Goal: Task Accomplishment & Management: Use online tool/utility

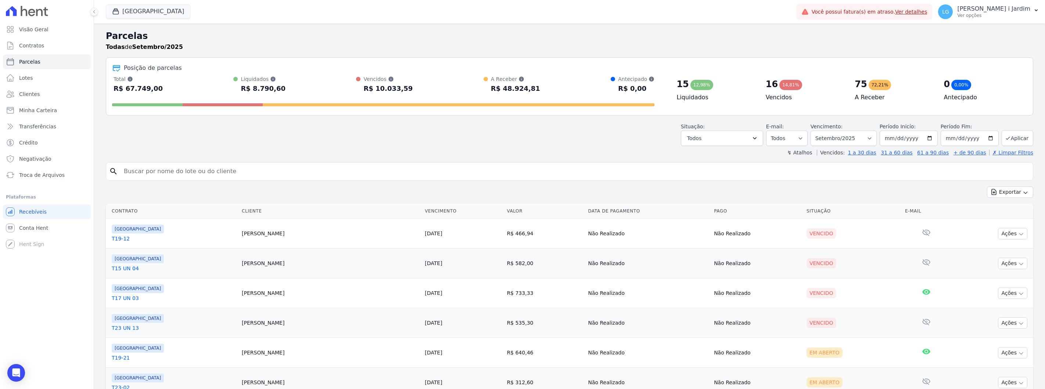
select select
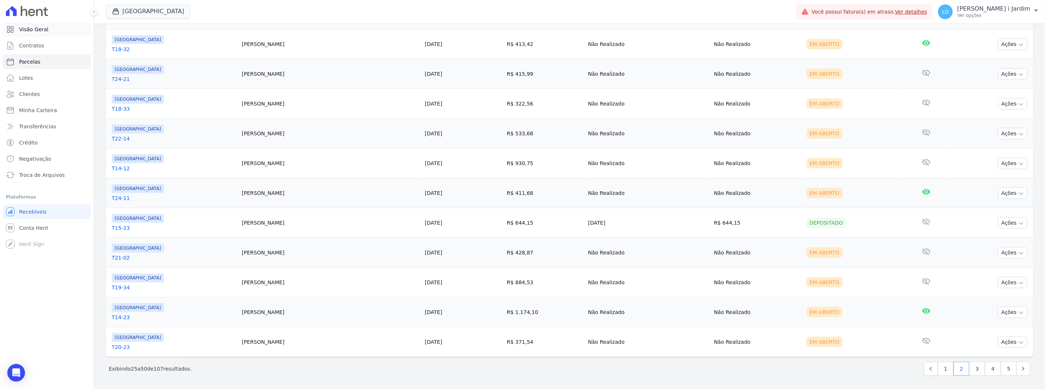
click at [65, 33] on link "Visão Geral" at bounding box center [47, 29] width 88 height 15
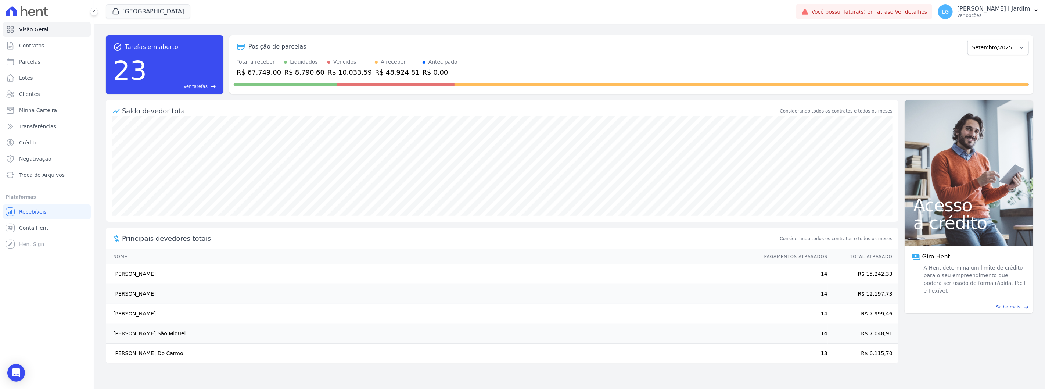
click at [381, 63] on div "A receber" at bounding box center [393, 62] width 25 height 8
click at [138, 9] on button "[GEOGRAPHIC_DATA]" at bounding box center [148, 11] width 85 height 14
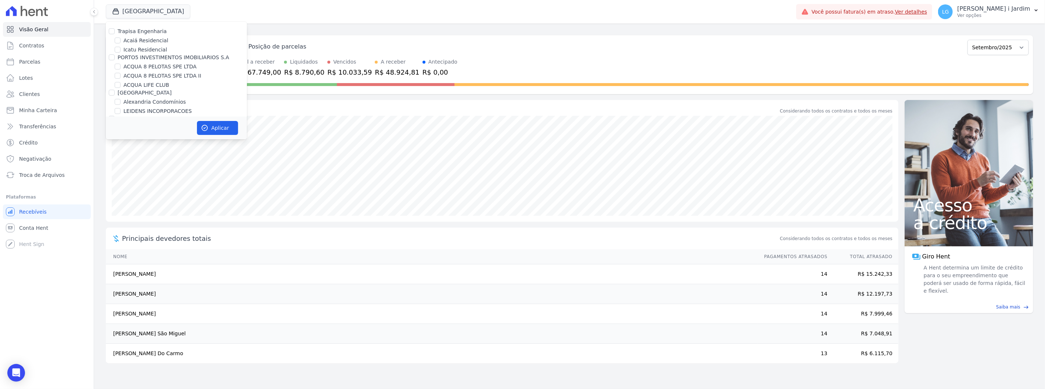
click at [148, 68] on label "ACQUA 8 PELOTAS SPE LTDA" at bounding box center [160, 67] width 73 height 8
click at [121, 68] on input "ACQUA 8 PELOTAS SPE LTDA" at bounding box center [118, 67] width 6 height 6
checkbox input "true"
click at [155, 79] on label "ACQUA 8 PELOTAS SPE LTDA II" at bounding box center [163, 76] width 78 height 8
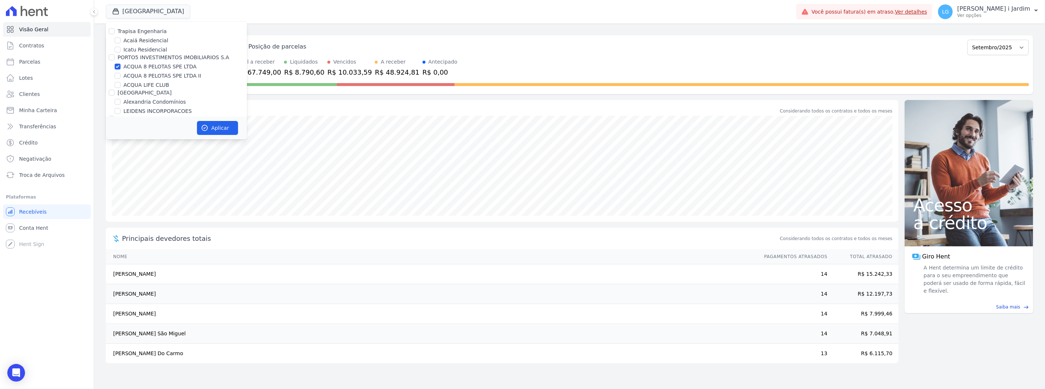
click at [121, 79] on input "ACQUA 8 PELOTAS SPE LTDA II" at bounding box center [118, 76] width 6 height 6
checkbox input "true"
click at [131, 139] on label "[GEOGRAPHIC_DATA]" at bounding box center [151, 143] width 54 height 8
click at [121, 140] on input "[GEOGRAPHIC_DATA]" at bounding box center [118, 143] width 6 height 6
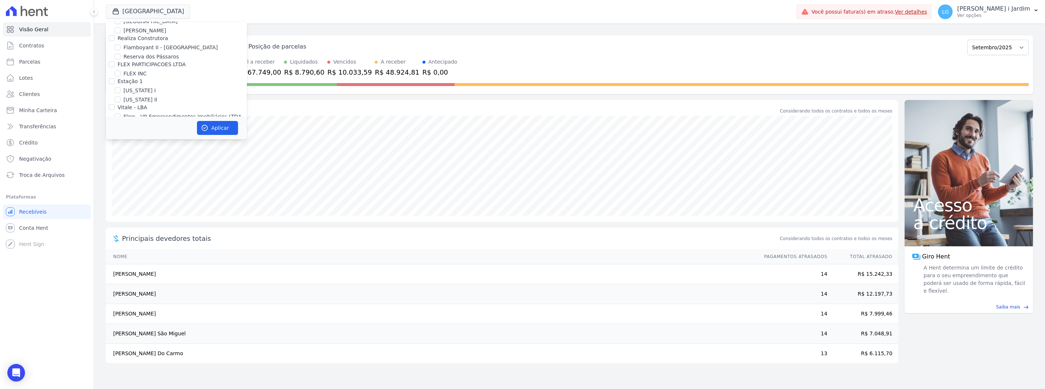
checkbox input "false"
click at [227, 122] on button "Aplicar" at bounding box center [217, 128] width 41 height 14
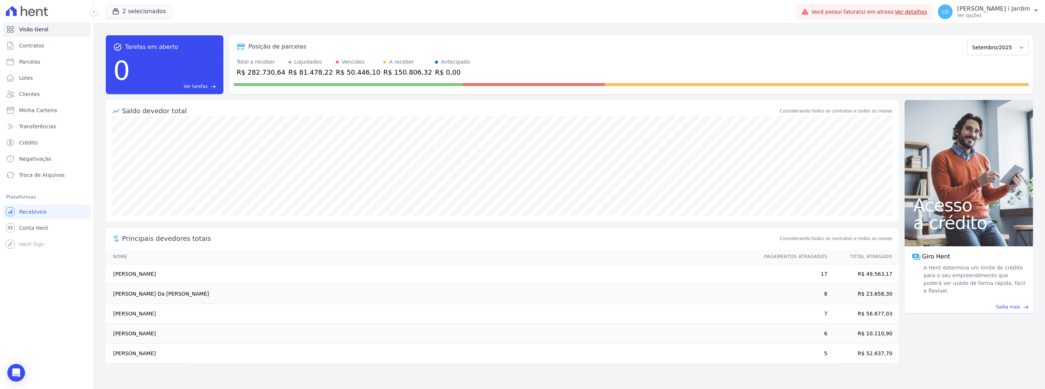
click at [304, 73] on div "R$ 81.478,22" at bounding box center [311, 72] width 44 height 10
click at [306, 111] on div "Saldo devedor total" at bounding box center [450, 111] width 657 height 10
click at [337, 78] on div at bounding box center [631, 83] width 795 height 12
click at [339, 74] on div "R$ 50.446,10" at bounding box center [358, 72] width 44 height 10
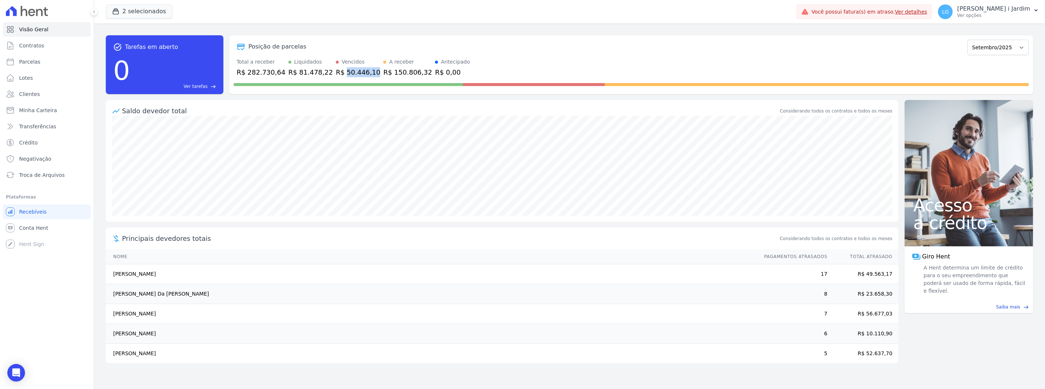
click at [339, 74] on div "R$ 50.446,10" at bounding box center [358, 72] width 44 height 10
click at [345, 107] on div "Saldo devedor total" at bounding box center [450, 111] width 657 height 10
click at [151, 21] on div "2 selecionados Trapisa Engenharia Acaiá Residencial Icatu Residencial PORTO5 IN…" at bounding box center [450, 12] width 688 height 24
drag, startPoint x: 150, startPoint y: 12, endPoint x: 158, endPoint y: 53, distance: 41.6
click at [150, 12] on button "2 selecionados" at bounding box center [139, 11] width 67 height 14
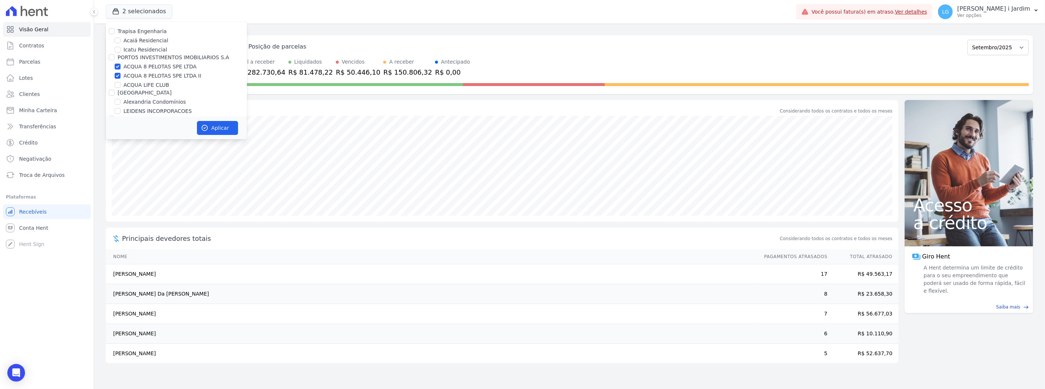
drag, startPoint x: 154, startPoint y: 69, endPoint x: 157, endPoint y: 78, distance: 8.8
click at [158, 79] on label "ACQUA 8 PELOTAS SPE LTDA II" at bounding box center [163, 76] width 78 height 8
click at [121, 79] on input "ACQUA 8 PELOTAS SPE LTDA II" at bounding box center [118, 76] width 6 height 6
checkbox input "false"
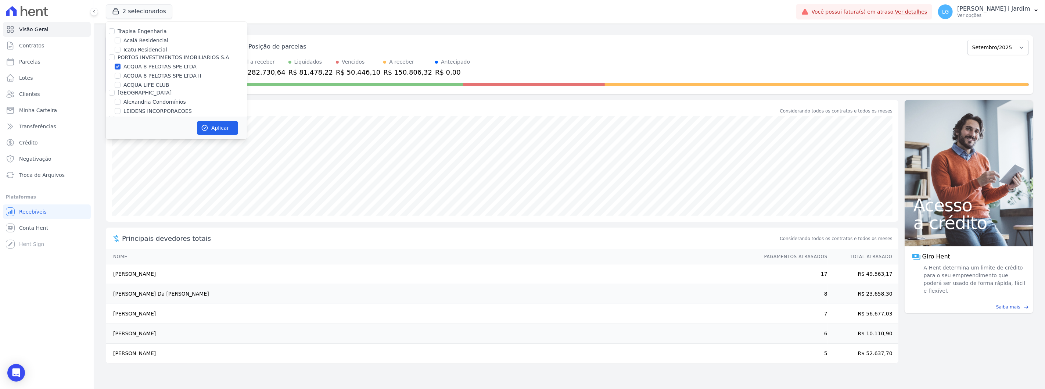
click at [160, 63] on label "ACQUA 8 PELOTAS SPE LTDA" at bounding box center [160, 67] width 73 height 8
click at [121, 64] on input "ACQUA 8 PELOTAS SPE LTDA" at bounding box center [118, 67] width 6 height 6
checkbox input "false"
click at [151, 87] on label "ACQUA LIFE CLUB" at bounding box center [147, 85] width 46 height 8
click at [121, 87] on input "ACQUA LIFE CLUB" at bounding box center [118, 85] width 6 height 6
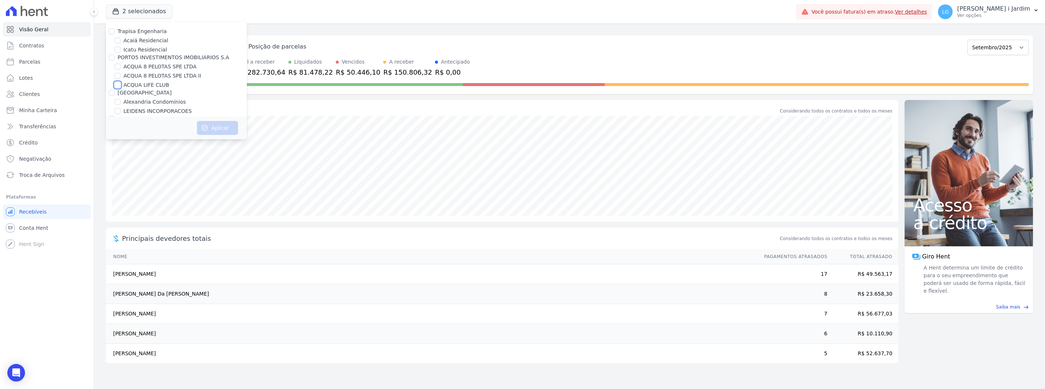
checkbox input "true"
click at [211, 126] on button "Aplicar" at bounding box center [217, 128] width 41 height 14
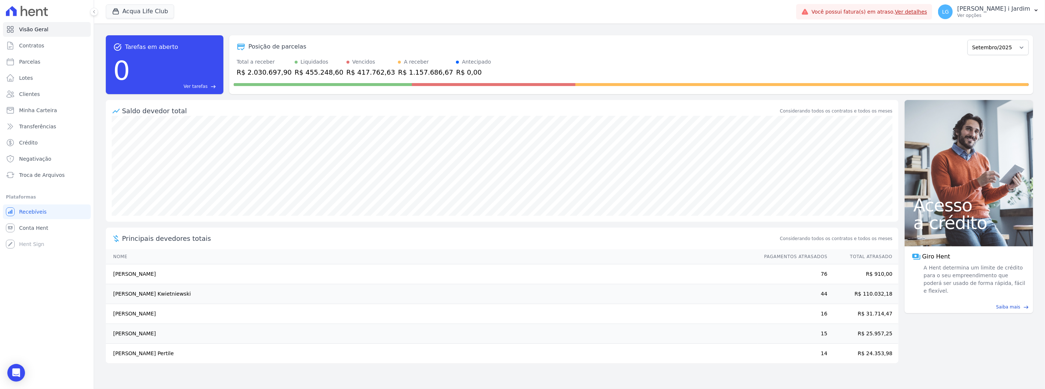
click at [305, 75] on div "R$ 455.248,60" at bounding box center [319, 72] width 49 height 10
click at [312, 113] on div "Saldo devedor total" at bounding box center [450, 111] width 657 height 10
click at [87, 67] on link "Parcelas" at bounding box center [47, 61] width 88 height 15
select select
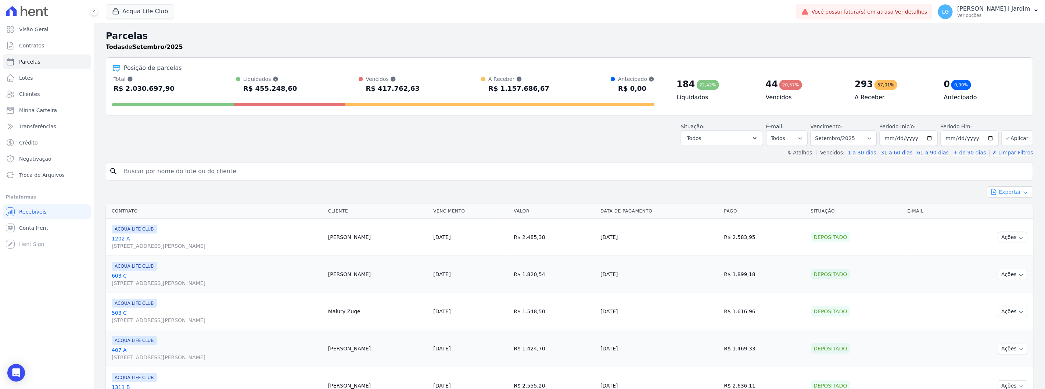
click at [1001, 192] on button "Exportar" at bounding box center [1010, 191] width 46 height 11
click at [1009, 223] on span "Exportar CSV" at bounding box center [1009, 221] width 39 height 7
click at [577, 138] on div "Situação: Agendado Em Aberto Pago Processando Cancelado Vencido Transferindo De…" at bounding box center [570, 133] width 928 height 26
click at [46, 128] on span "Transferências" at bounding box center [37, 126] width 37 height 7
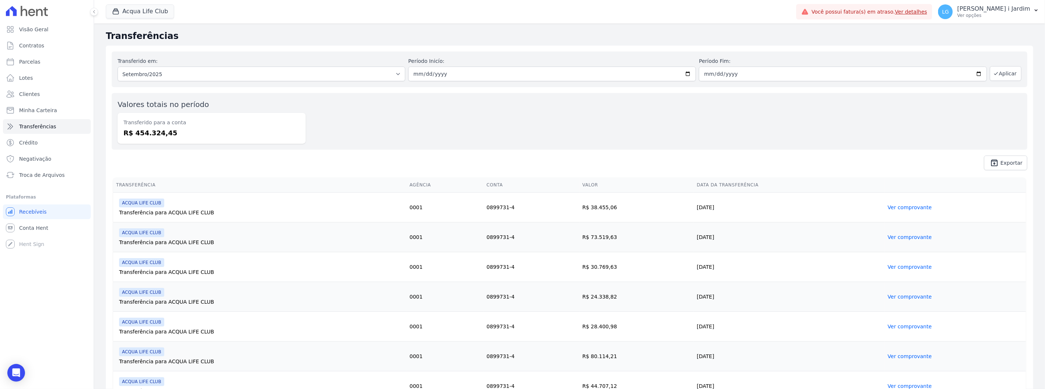
click at [156, 129] on dd "R$ 454.324,45" at bounding box center [212, 133] width 176 height 10
copy dd "454.324,45"
click at [216, 130] on dd "R$ 454.324,45" at bounding box center [212, 133] width 176 height 10
drag, startPoint x: 179, startPoint y: 134, endPoint x: 105, endPoint y: 114, distance: 76.8
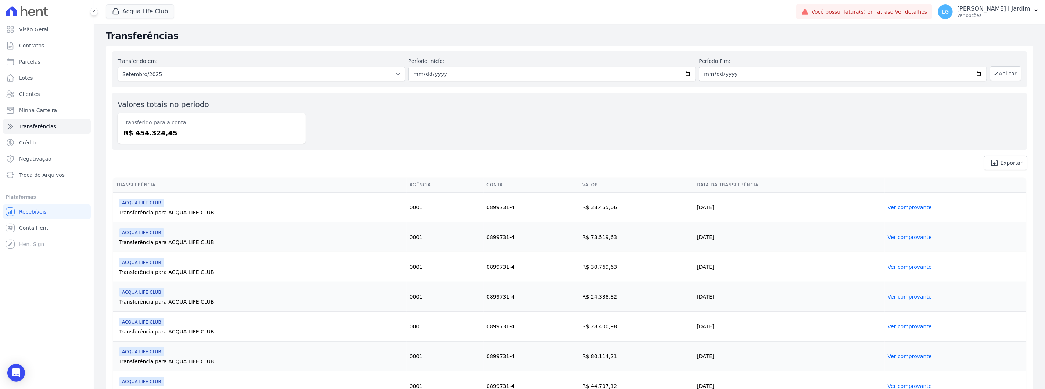
click at [105, 114] on div "Transferências Transferido em: Todos os meses Junho/2025 Julho/2025 Agosto/2025…" at bounding box center [569, 254] width 951 height 461
click at [200, 136] on dd "R$ 454.324,45" at bounding box center [212, 133] width 176 height 10
drag, startPoint x: 178, startPoint y: 133, endPoint x: 111, endPoint y: 106, distance: 72.7
click at [111, 106] on div "Transferido em: Todos os meses Junho/2025 Julho/2025 Agosto/2025 Setembro/2025 …" at bounding box center [570, 111] width 928 height 130
click at [214, 128] on dd "R$ 454.324,45" at bounding box center [212, 133] width 176 height 10
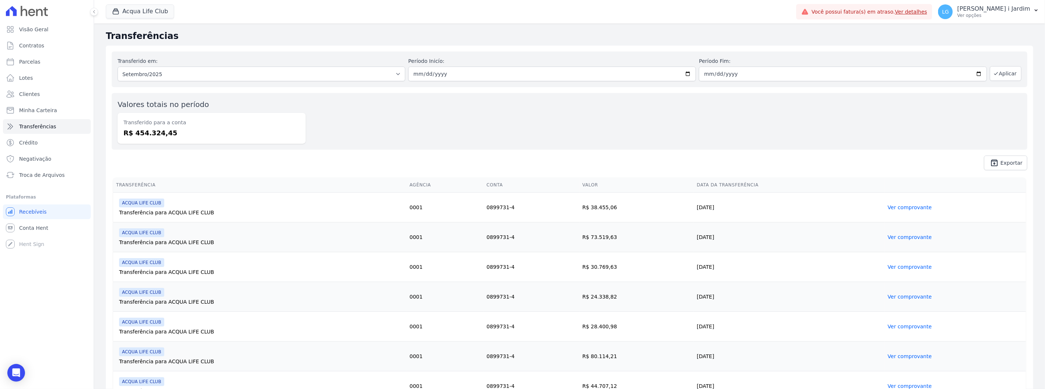
drag, startPoint x: 190, startPoint y: 130, endPoint x: 98, endPoint y: 111, distance: 94.7
click at [98, 111] on div "Transferências Transferido em: Todos os meses Junho/2025 Julho/2025 Agosto/2025…" at bounding box center [569, 254] width 951 height 461
click at [225, 141] on div "Transferido para a conta R$ 454.324,45" at bounding box center [212, 128] width 188 height 31
click at [191, 137] on div "Transferido para a conta R$ 454.324,45" at bounding box center [212, 128] width 188 height 31
click at [190, 150] on div "Transferido em: Todos os meses Junho/2025 Julho/2025 Agosto/2025 Setembro/2025 …" at bounding box center [570, 111] width 928 height 130
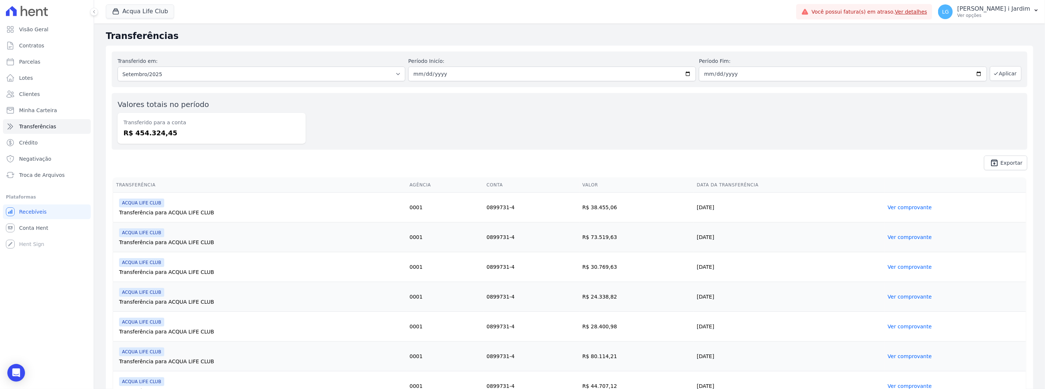
drag, startPoint x: 122, startPoint y: 109, endPoint x: 100, endPoint y: 98, distance: 24.7
click at [100, 98] on div "Transferências Transferido em: Todos os meses Junho/2025 Julho/2025 Agosto/2025…" at bounding box center [569, 254] width 951 height 461
click at [168, 137] on dd "R$ 454.324,45" at bounding box center [212, 133] width 176 height 10
click at [173, 135] on dd "R$ 454.324,45" at bounding box center [212, 133] width 176 height 10
click at [256, 160] on span "unarchive Exportar" at bounding box center [570, 162] width 916 height 15
